Goal: Task Accomplishment & Management: Manage account settings

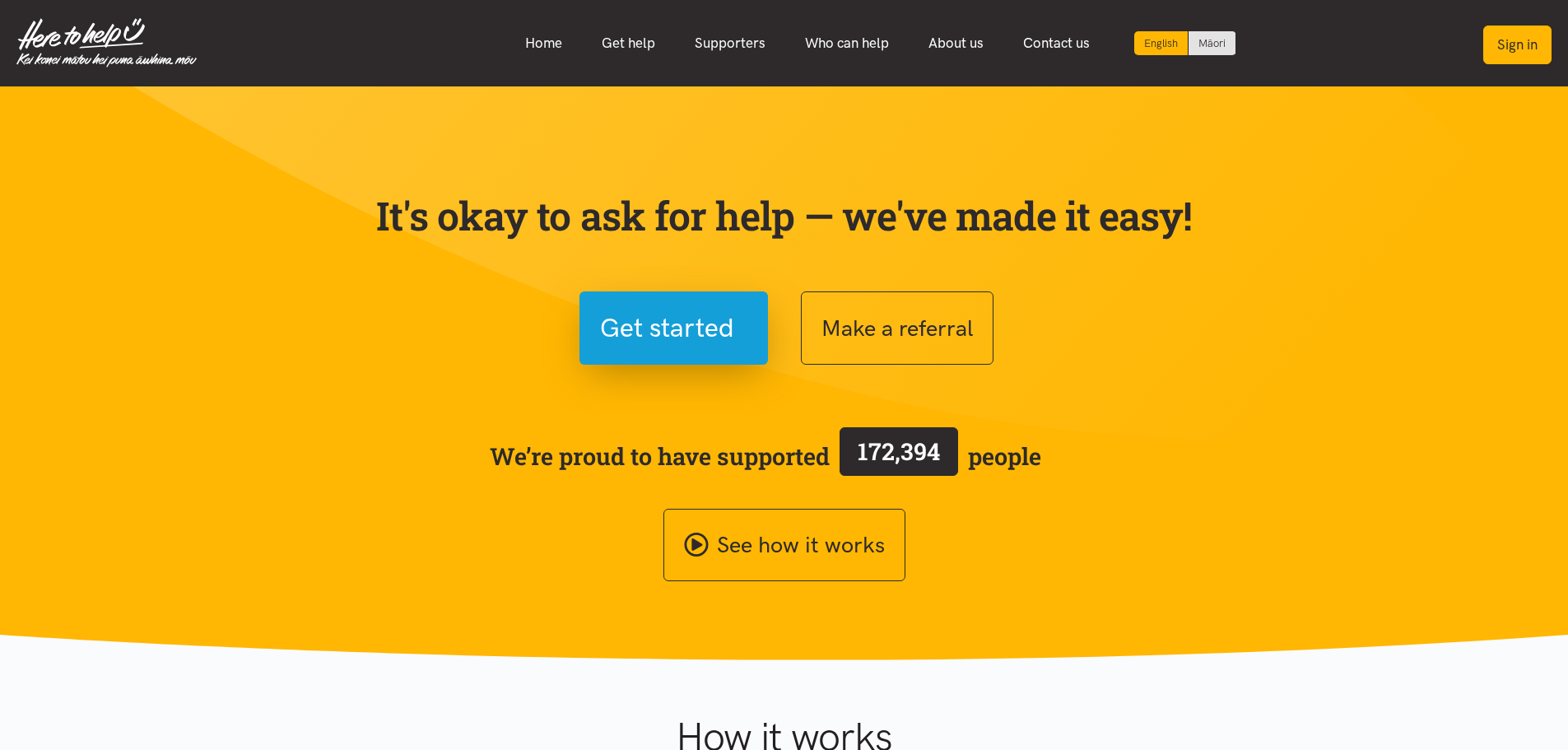
click at [1531, 46] on button "Sign in" at bounding box center [1517, 45] width 68 height 39
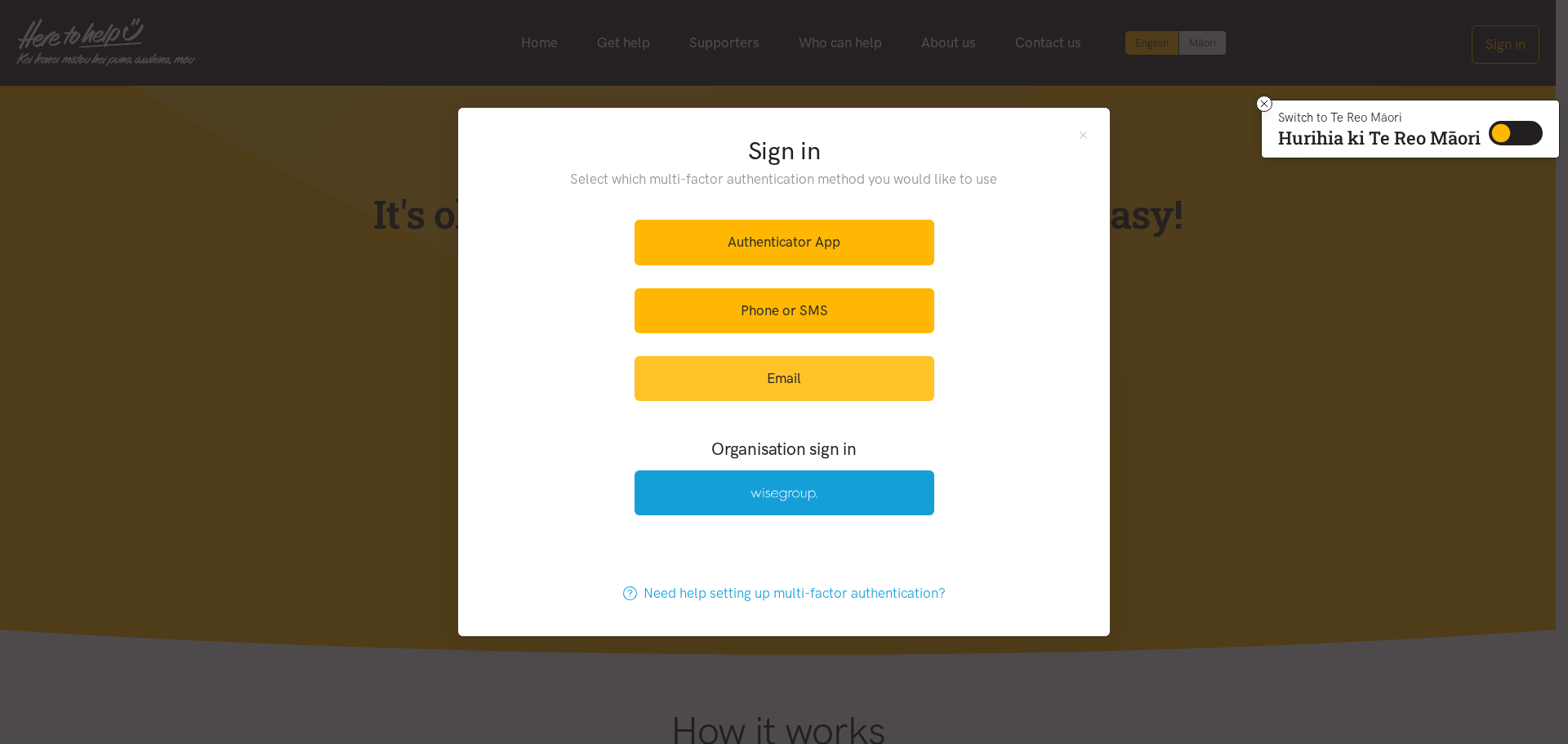
click at [807, 383] on link "Email" at bounding box center [784, 377] width 300 height 45
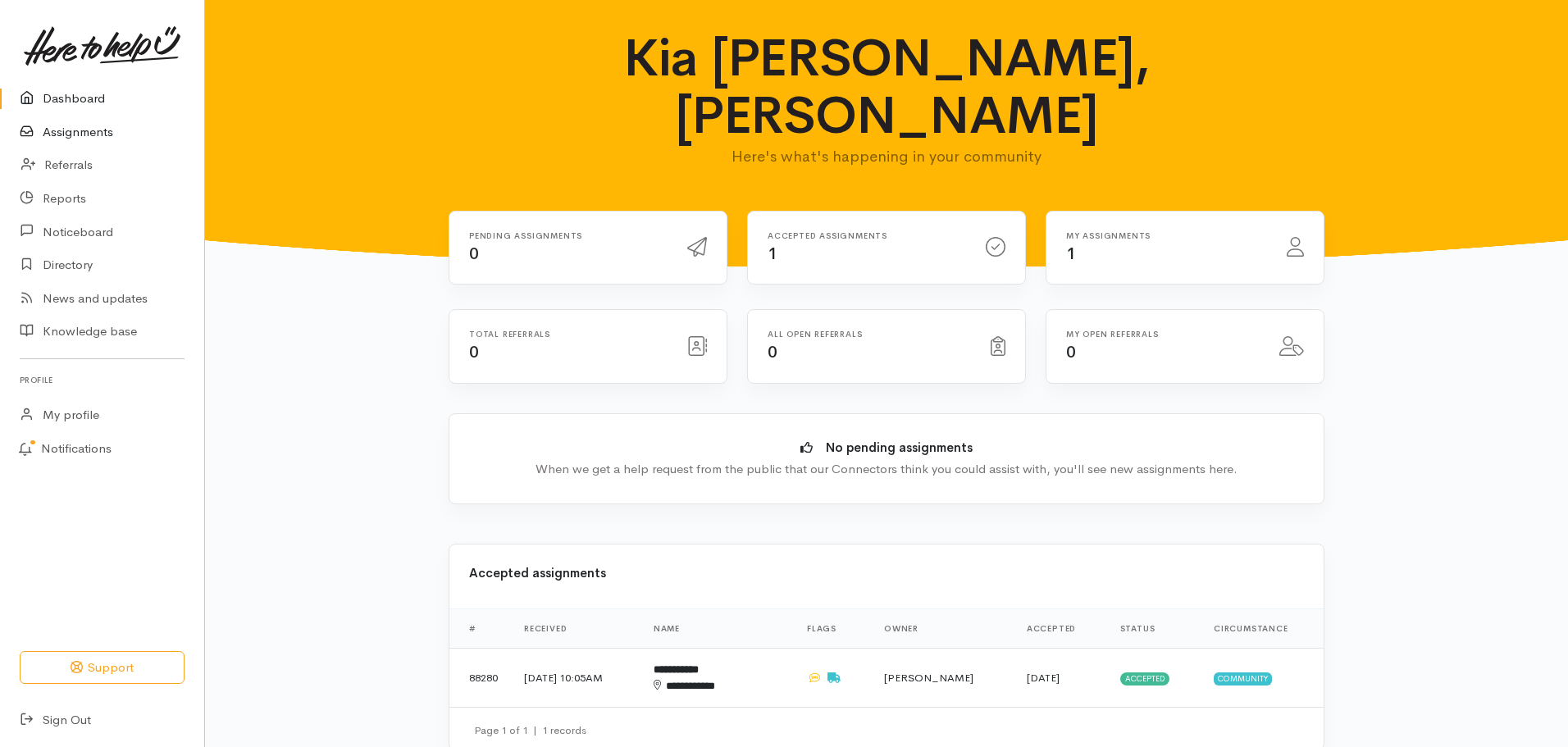
click at [82, 137] on link "Assignments" at bounding box center [102, 132] width 204 height 34
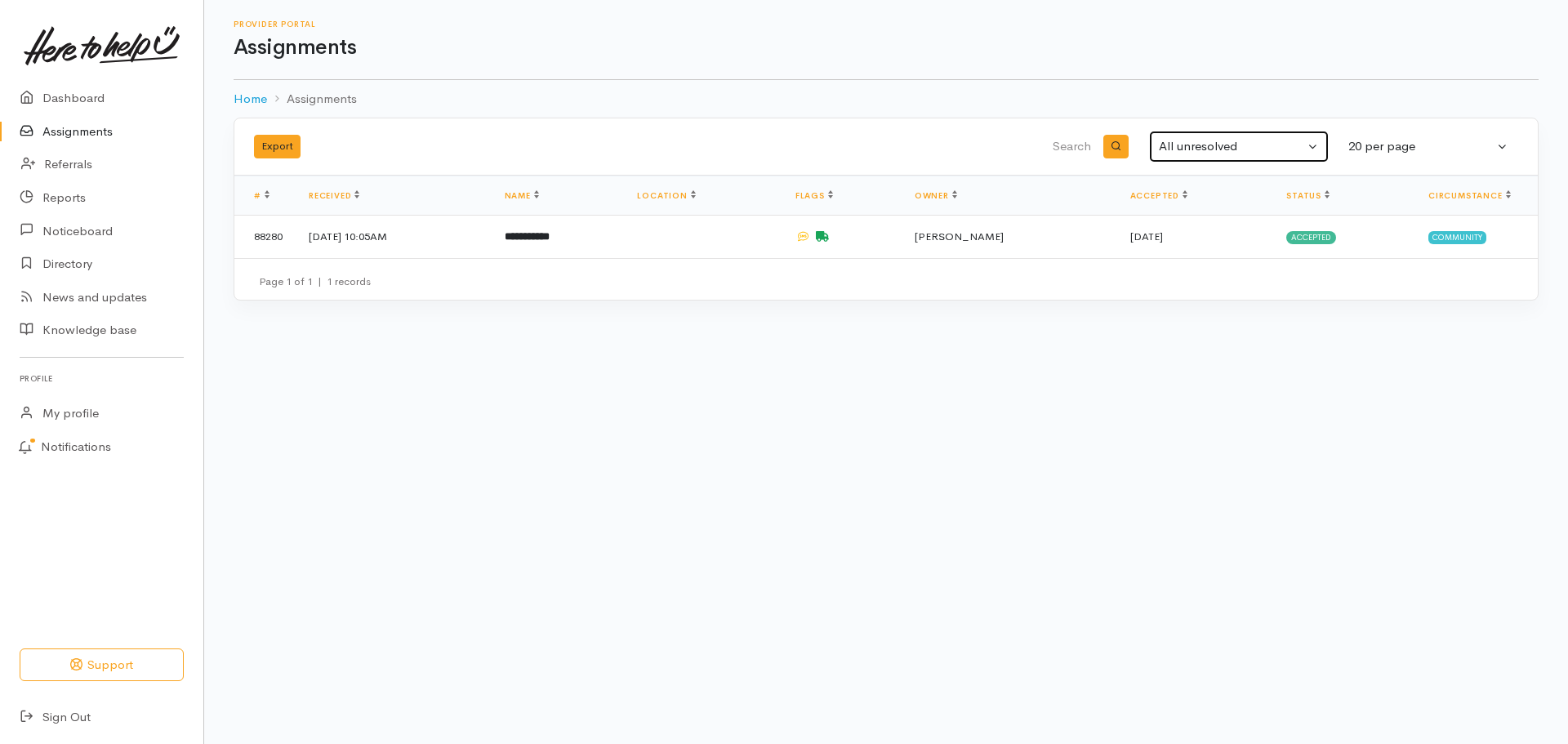
click at [1312, 142] on button "All unresolved" at bounding box center [1239, 146] width 180 height 32
click at [1178, 313] on span "All" at bounding box center [1177, 309] width 15 height 19
select select "All"
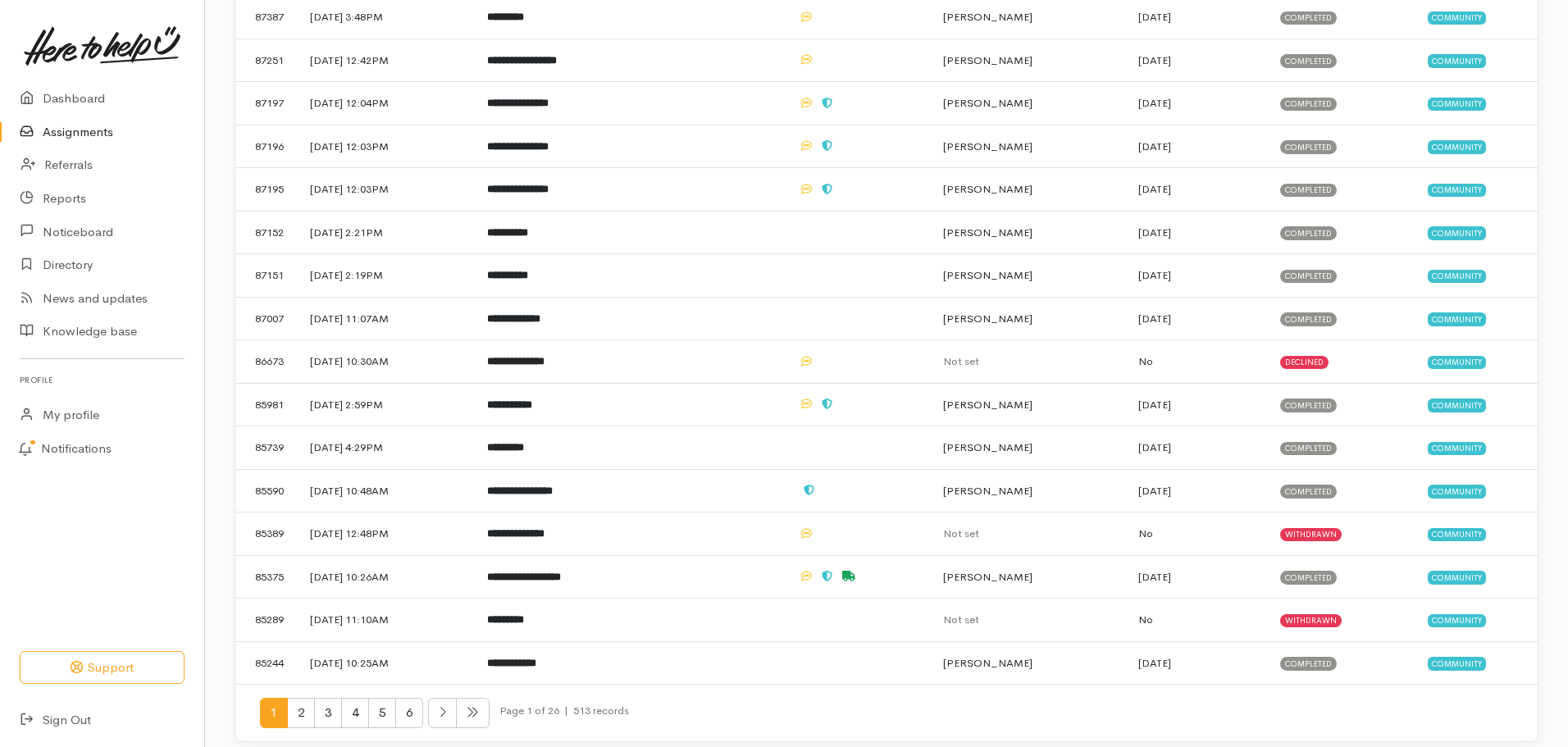
scroll to position [407, 0]
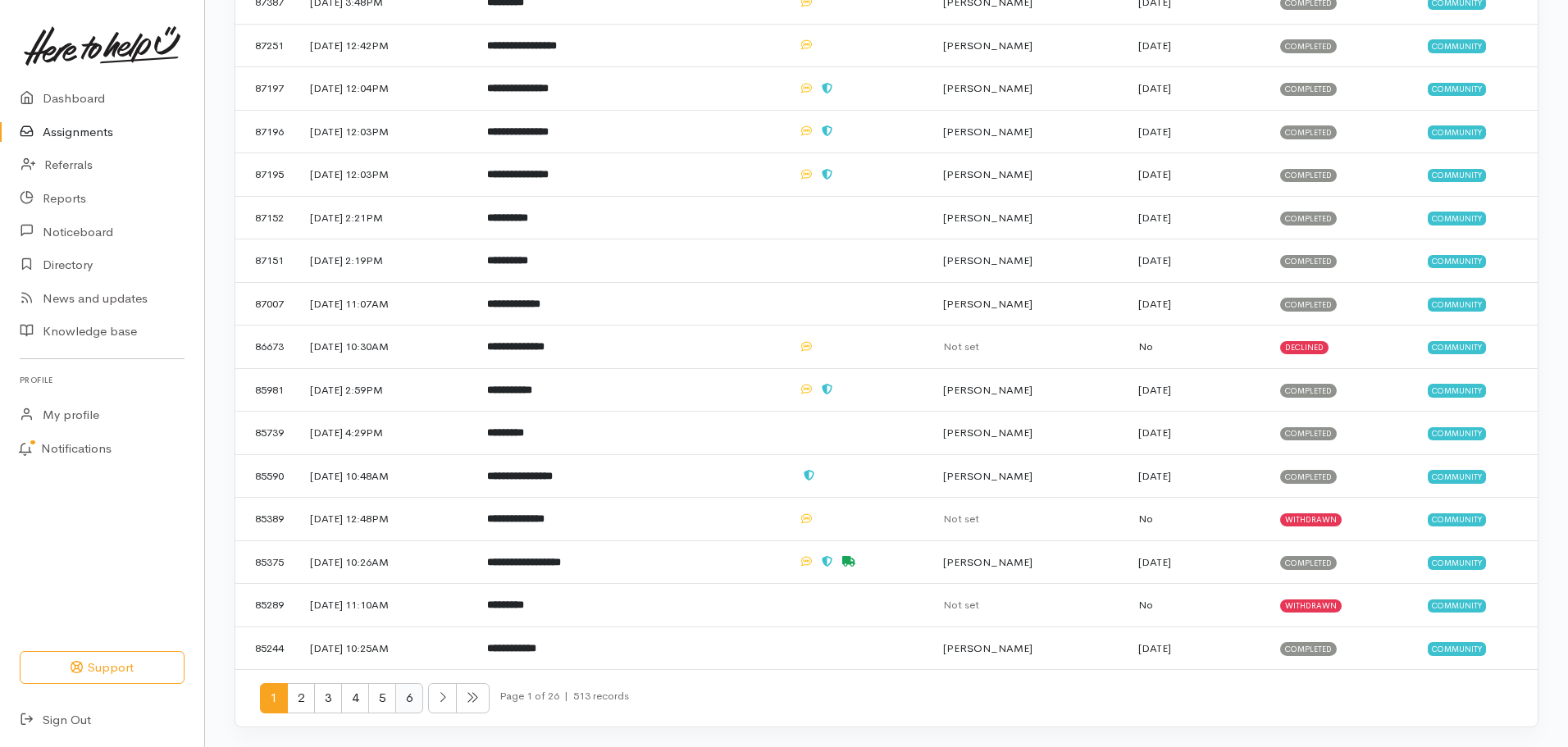
click at [418, 695] on span "6" at bounding box center [409, 698] width 27 height 30
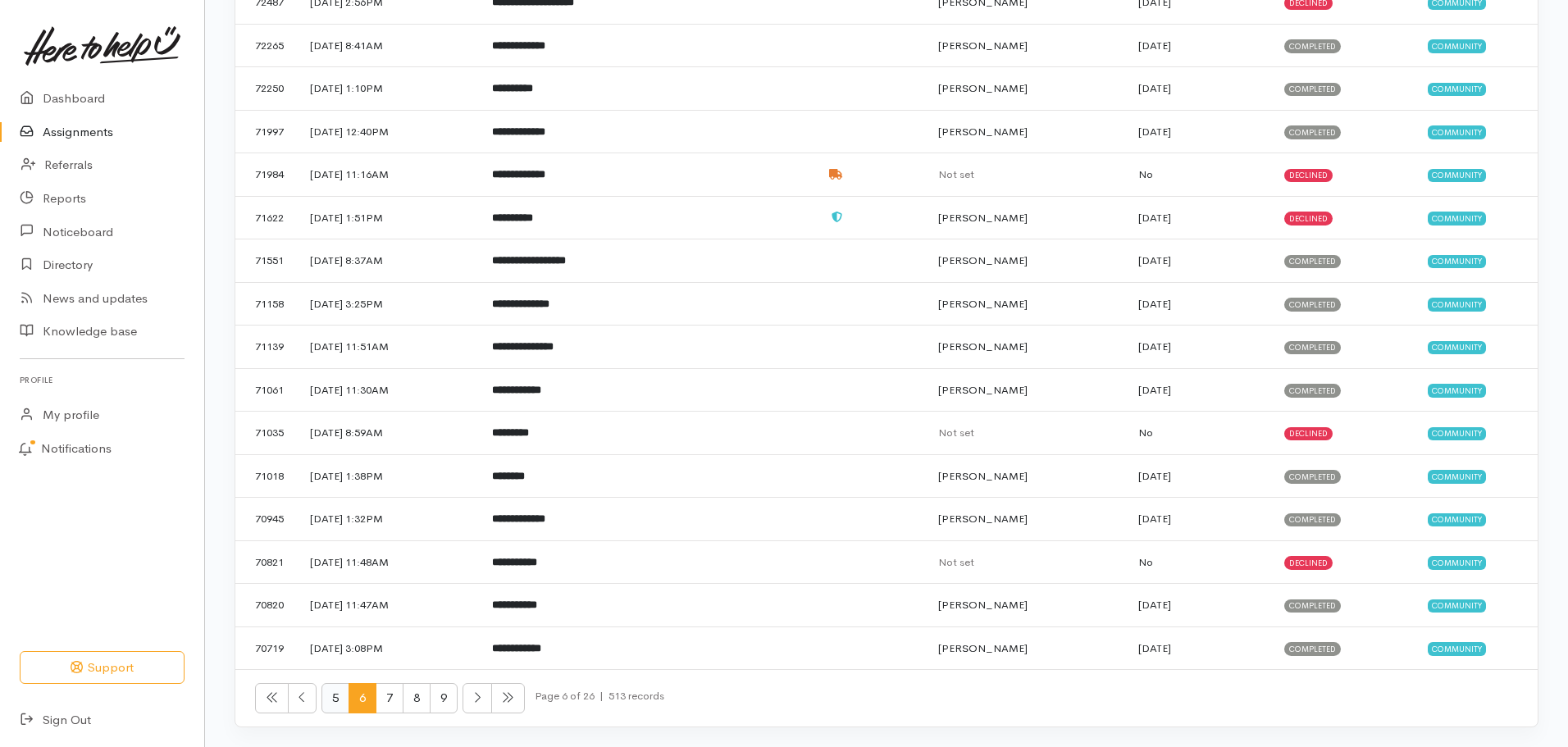
click at [334, 695] on span "5" at bounding box center [335, 698] width 27 height 30
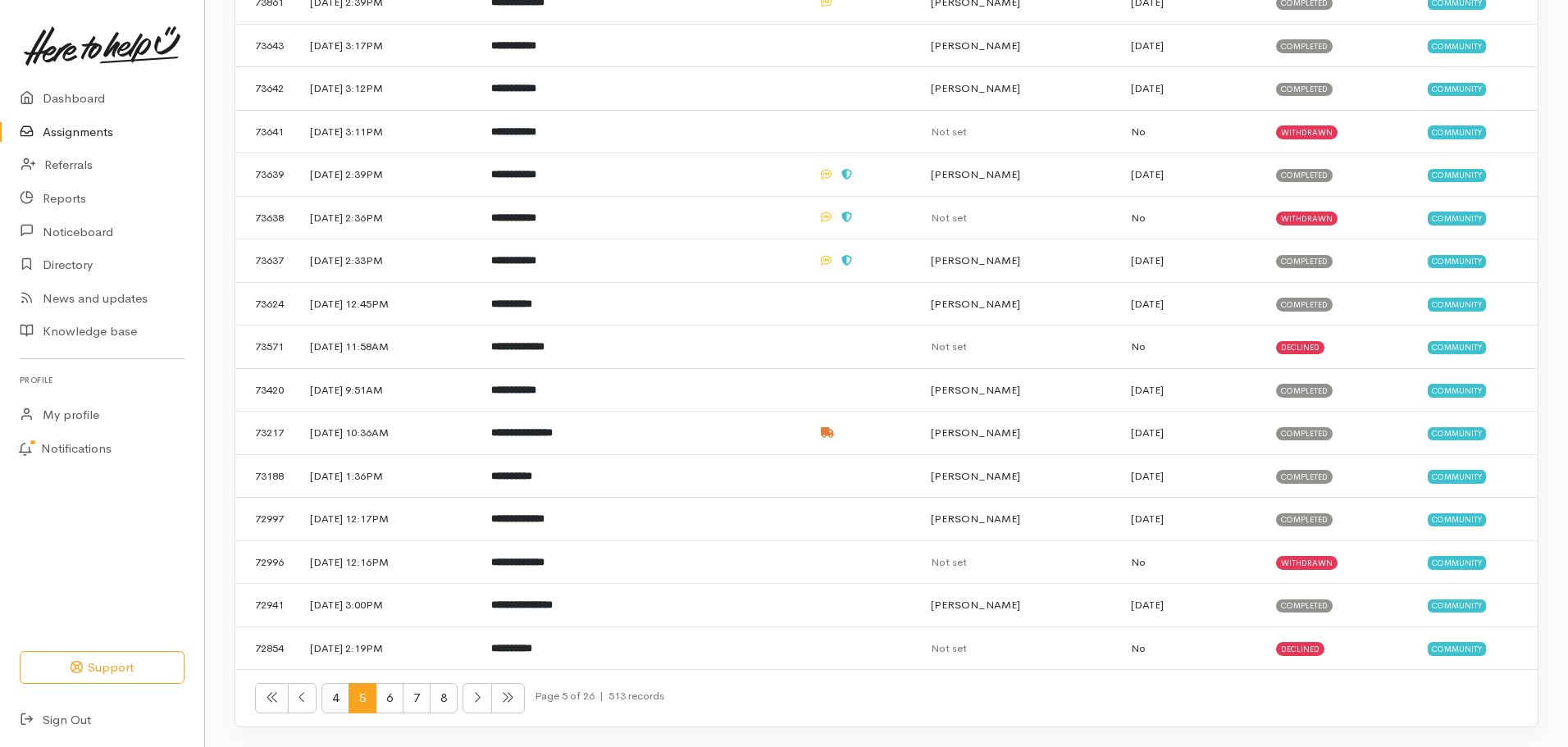
click at [332, 696] on span "4" at bounding box center [335, 698] width 27 height 30
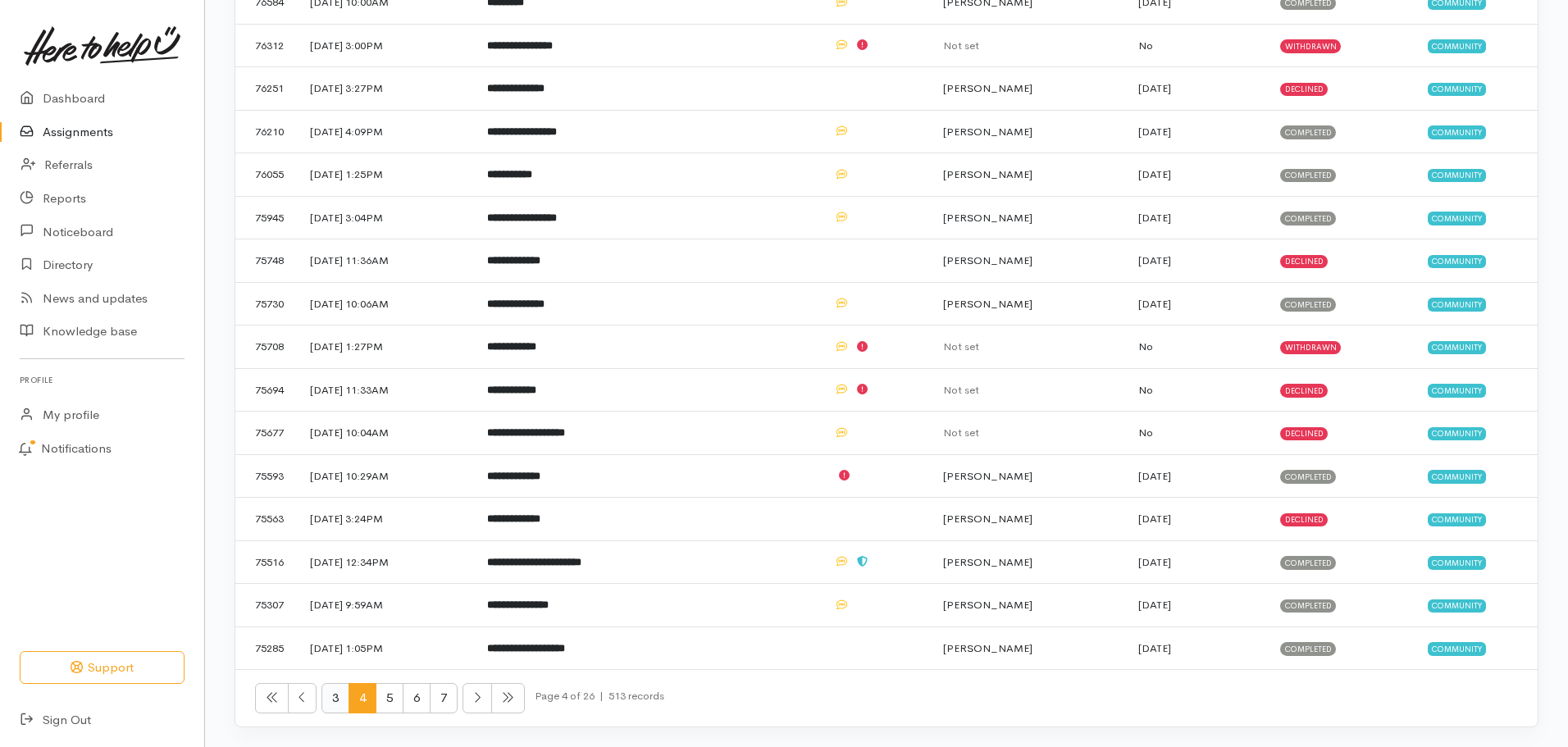
click at [338, 702] on span "3" at bounding box center [335, 698] width 27 height 30
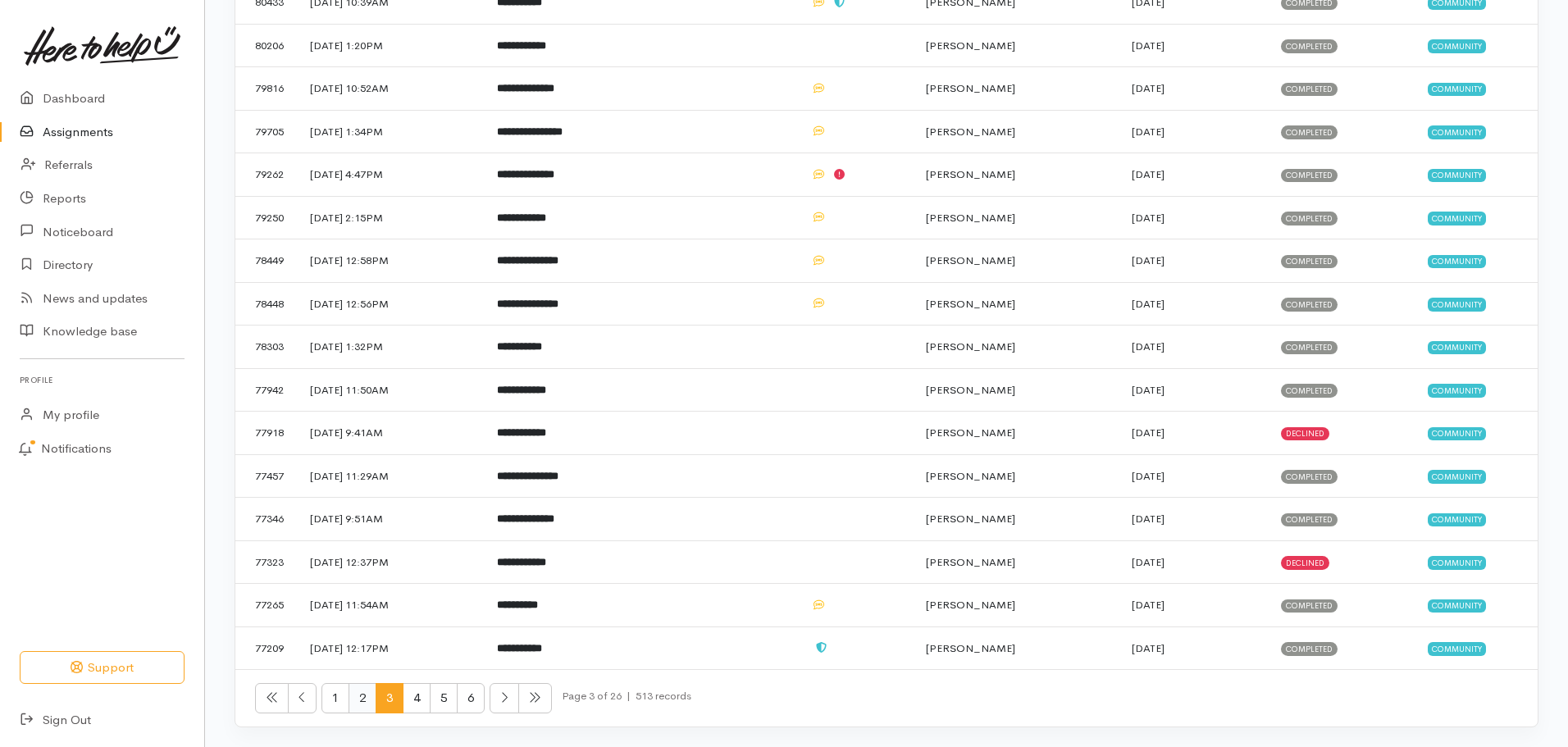
click at [357, 695] on span "2" at bounding box center [363, 698] width 27 height 30
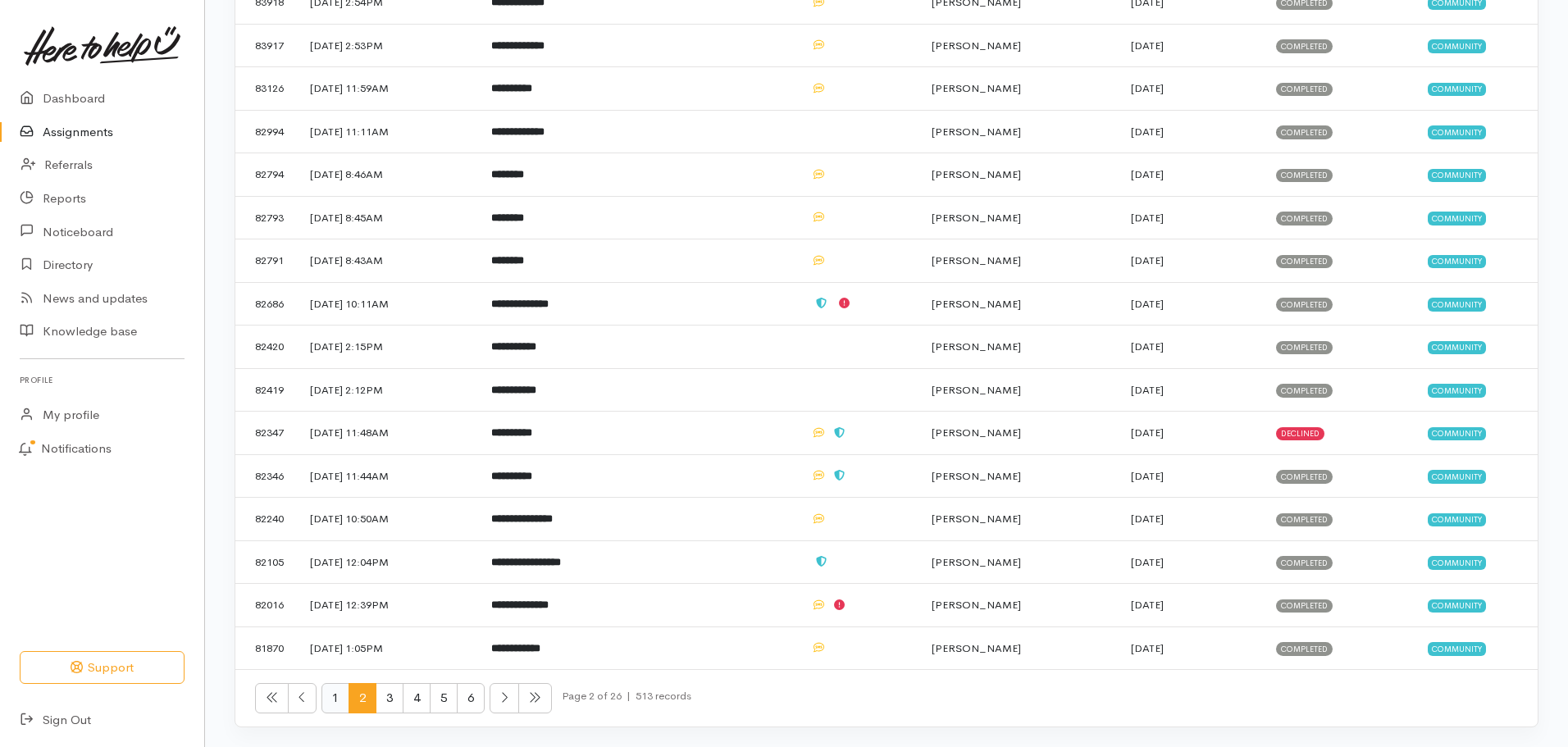
click at [334, 698] on span "1" at bounding box center [335, 698] width 27 height 30
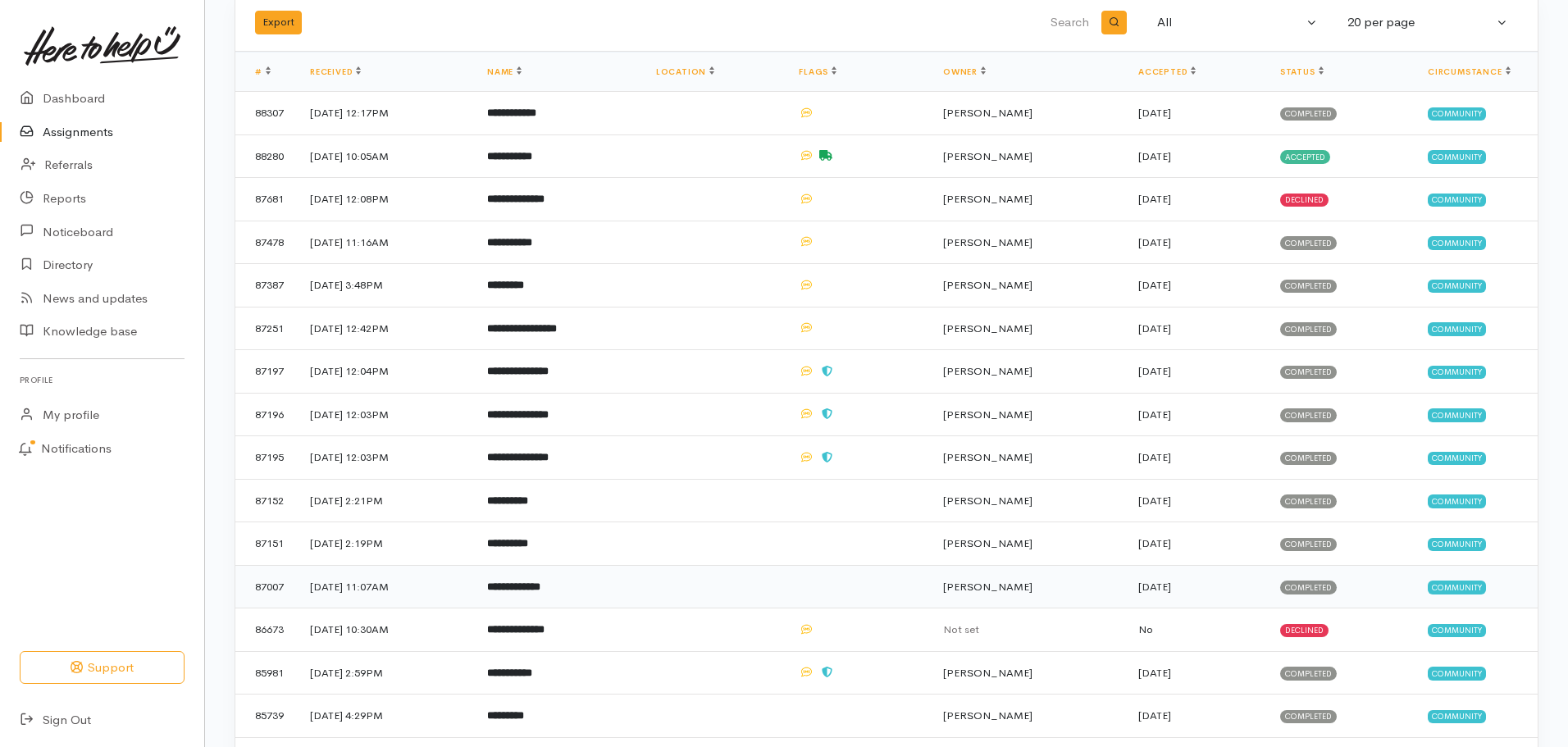
scroll to position [80, 0]
